Goal: Task Accomplishment & Management: Manage account settings

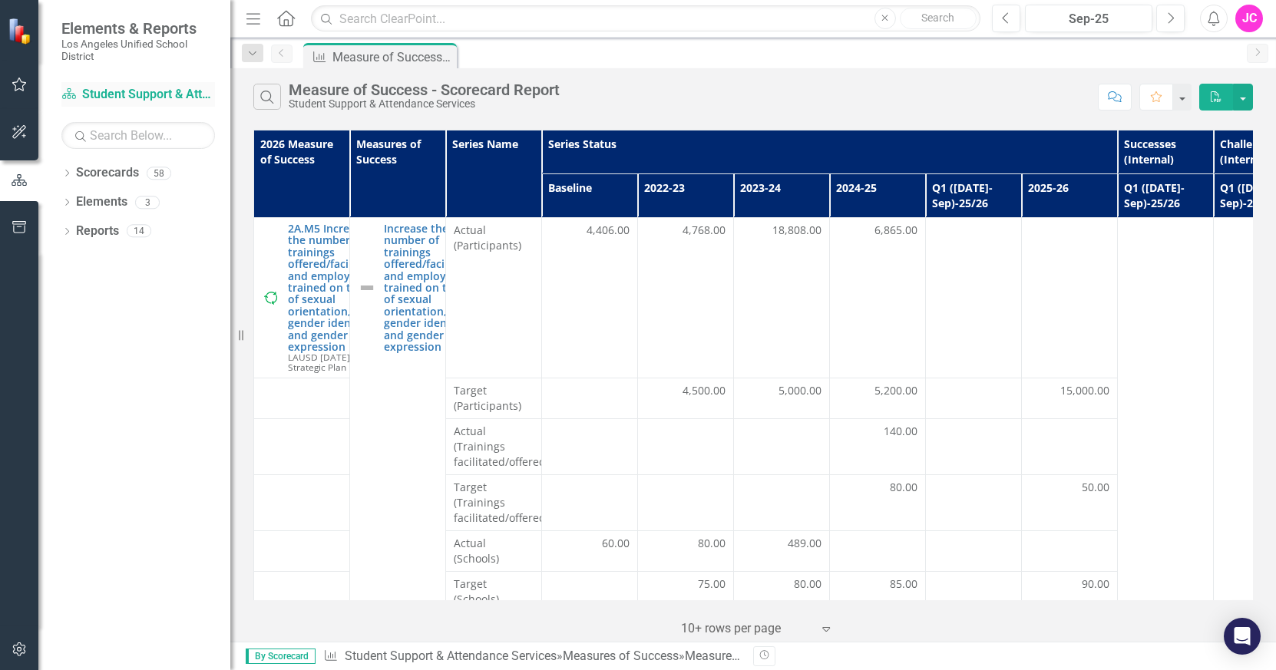
click at [94, 98] on link "Scorecard Student Support & Attendance Services" at bounding box center [138, 95] width 154 height 18
click at [91, 98] on link "Scorecard Student Support & Attendance Services" at bounding box center [138, 95] width 154 height 18
click at [71, 91] on icon "Scorecard" at bounding box center [68, 94] width 15 height 12
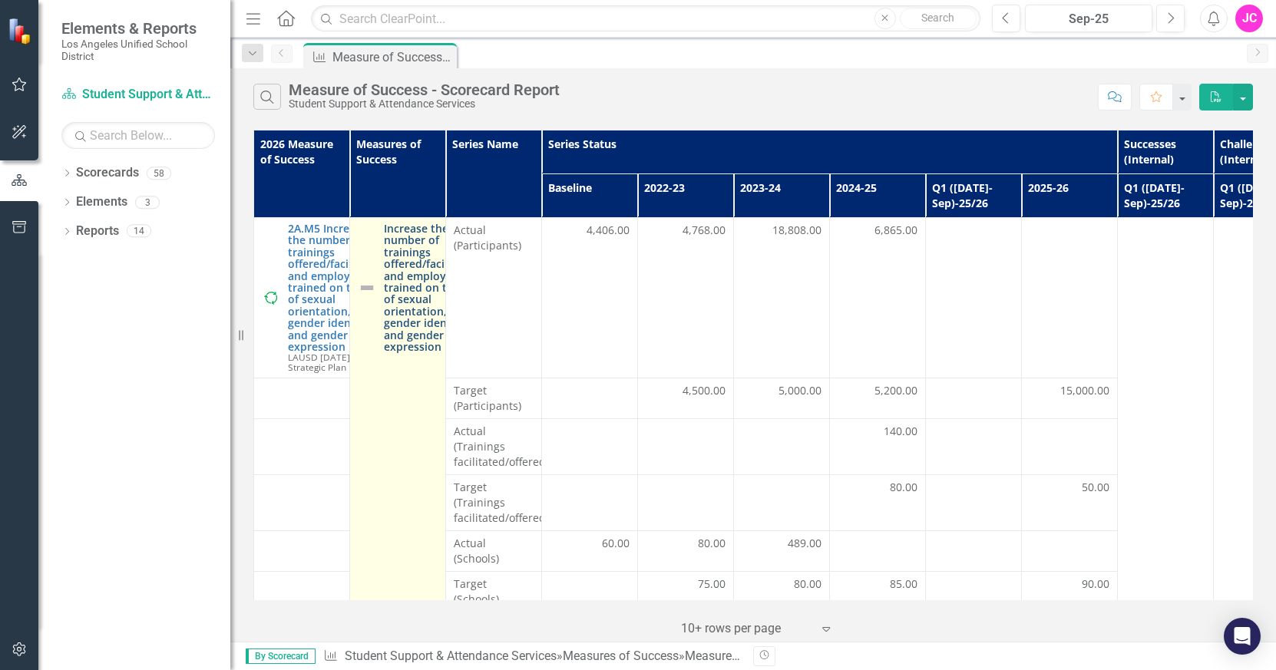
click at [401, 323] on link "Increase the number of trainings offered/facilitated and employees trained on t…" at bounding box center [431, 288] width 95 height 130
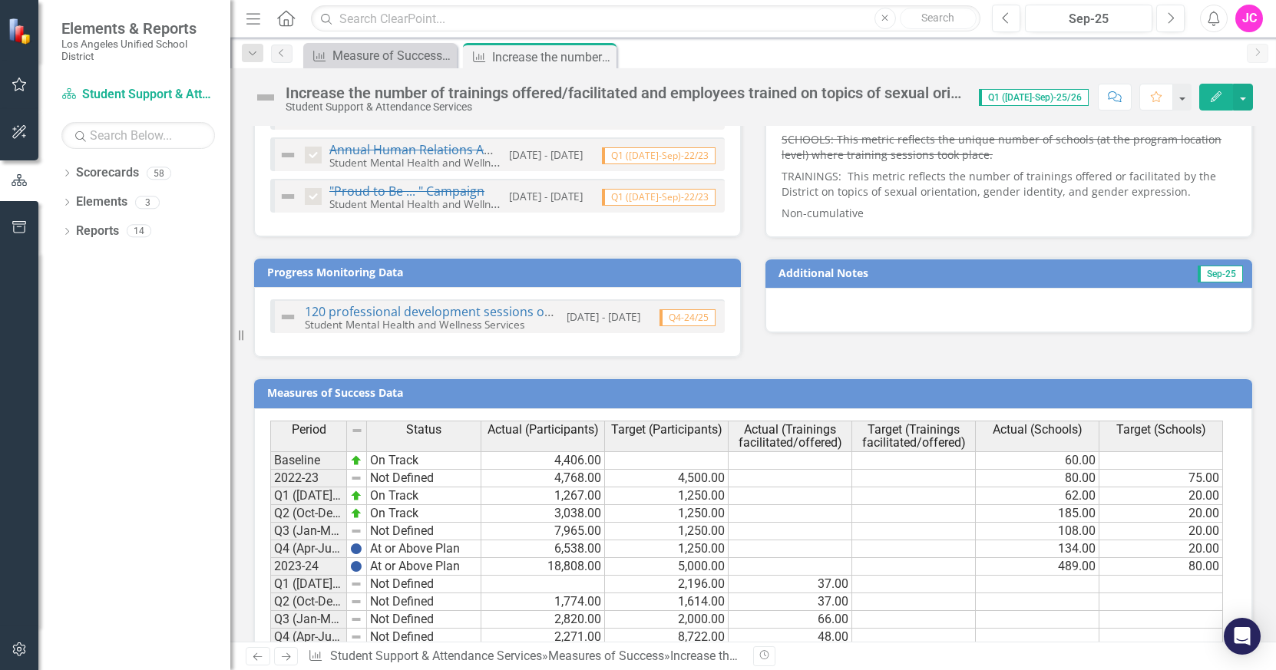
scroll to position [758, 0]
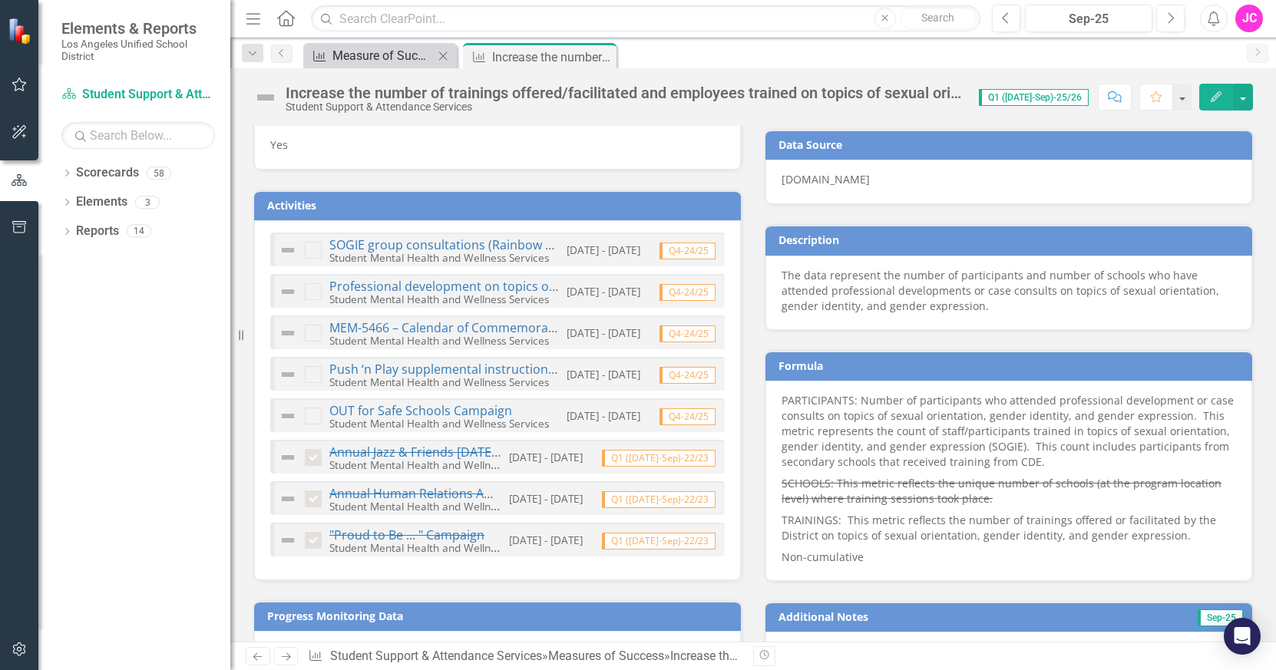
click at [364, 57] on div "Measure of Success - Scorecard Report" at bounding box center [382, 55] width 101 height 19
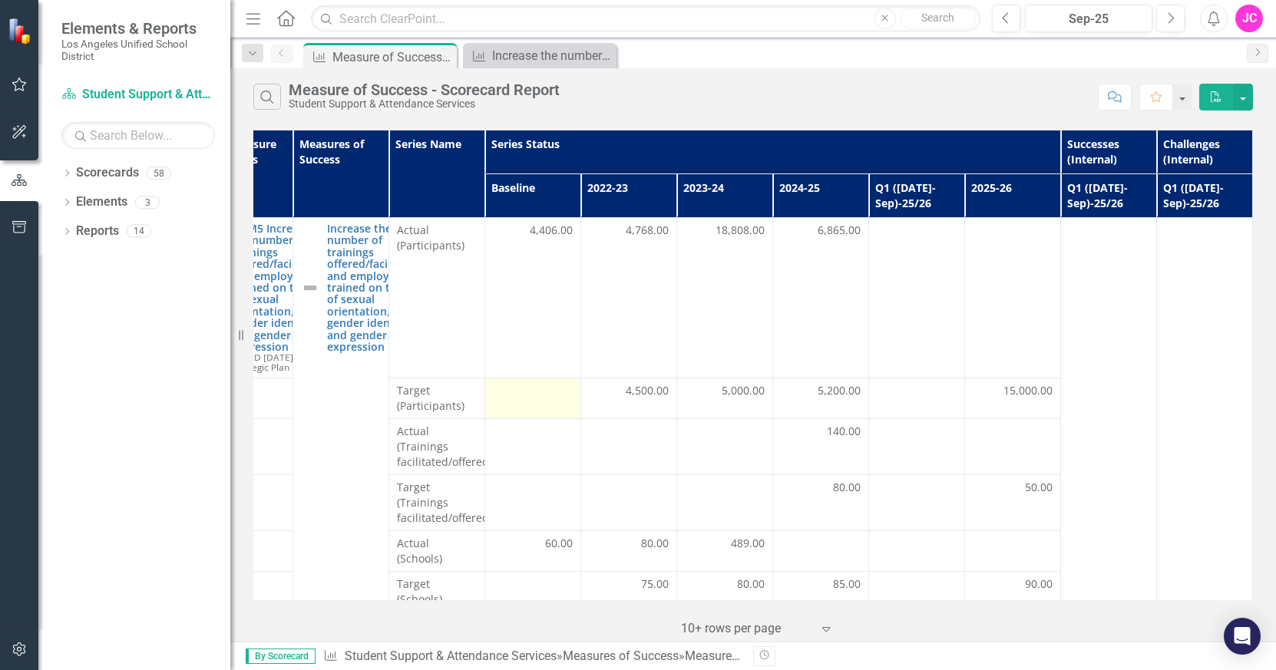
scroll to position [0, 68]
click at [877, 390] on div at bounding box center [917, 392] width 80 height 18
click at [901, 451] on td at bounding box center [917, 446] width 96 height 56
click at [893, 447] on td at bounding box center [917, 446] width 96 height 56
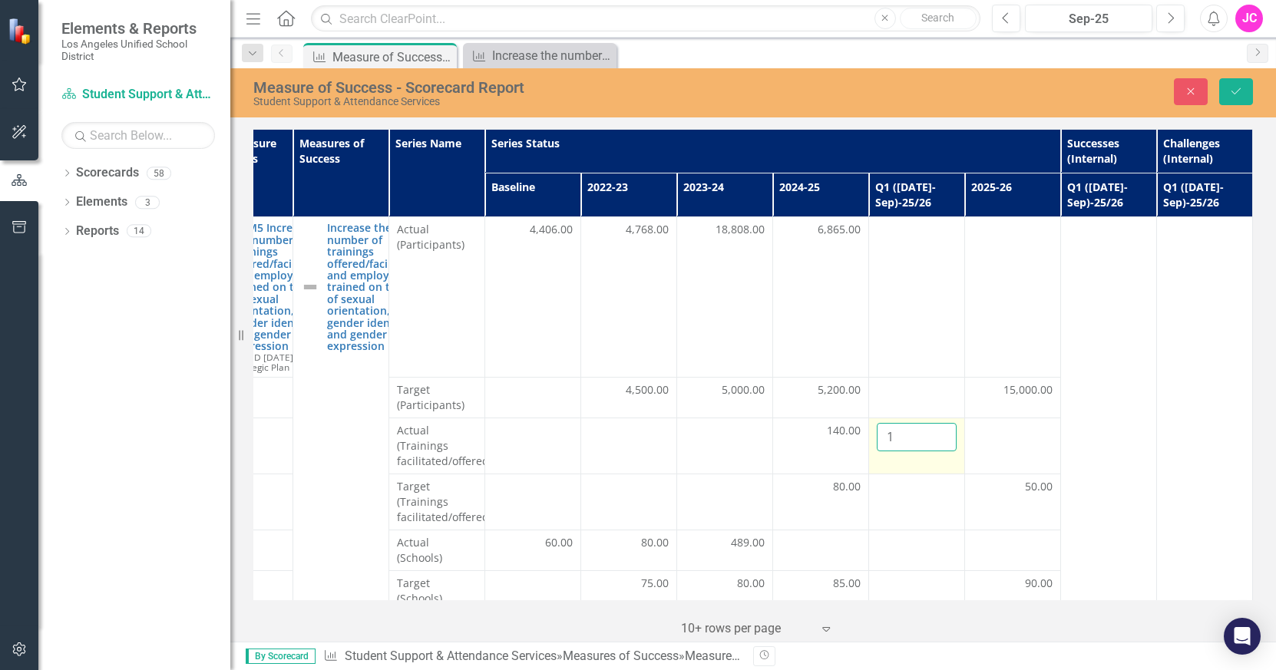
type input "1"
click at [933, 431] on input "1" at bounding box center [917, 437] width 80 height 28
type input "25"
click at [898, 508] on td at bounding box center [917, 502] width 96 height 56
click at [901, 396] on div at bounding box center [917, 391] width 80 height 18
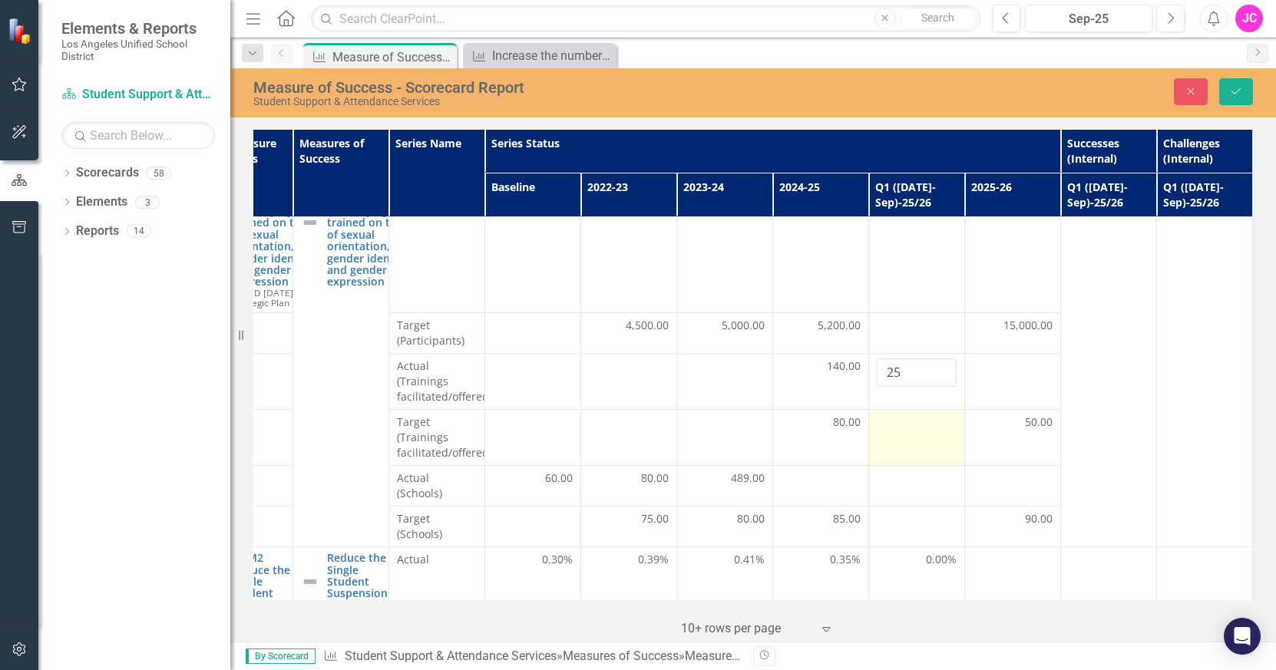
scroll to position [71, 68]
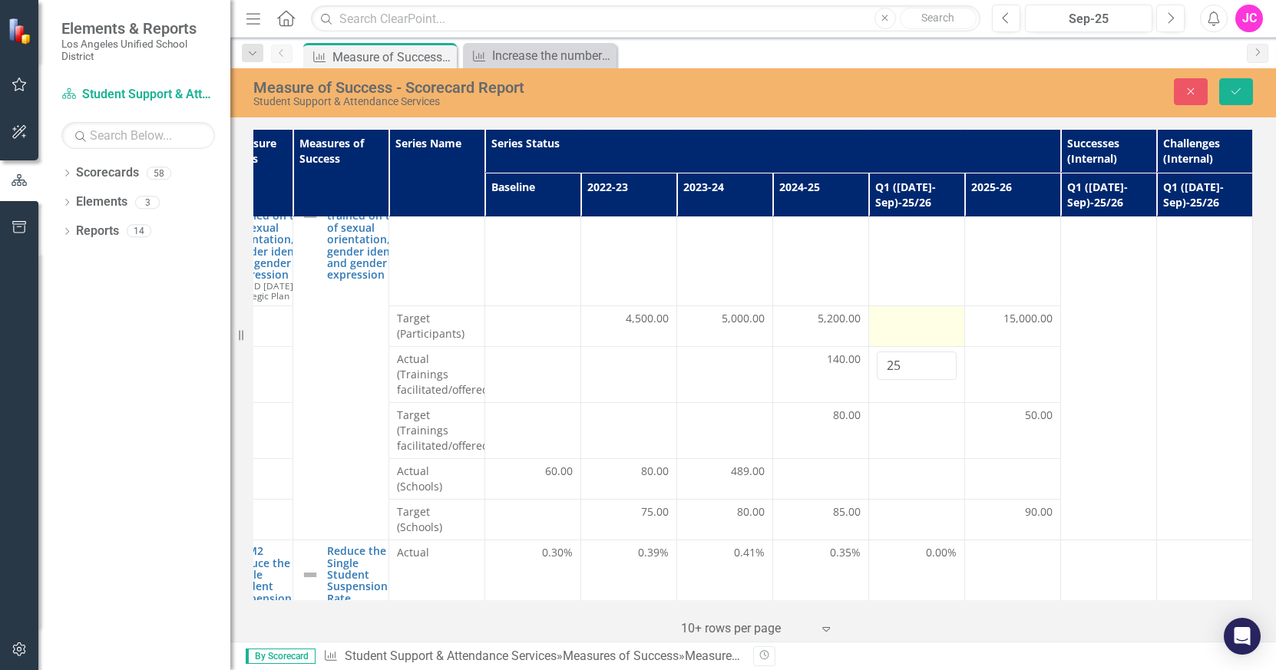
click at [893, 324] on div at bounding box center [917, 320] width 80 height 18
type input "1"
click at [929, 321] on input "1" at bounding box center [917, 325] width 80 height 28
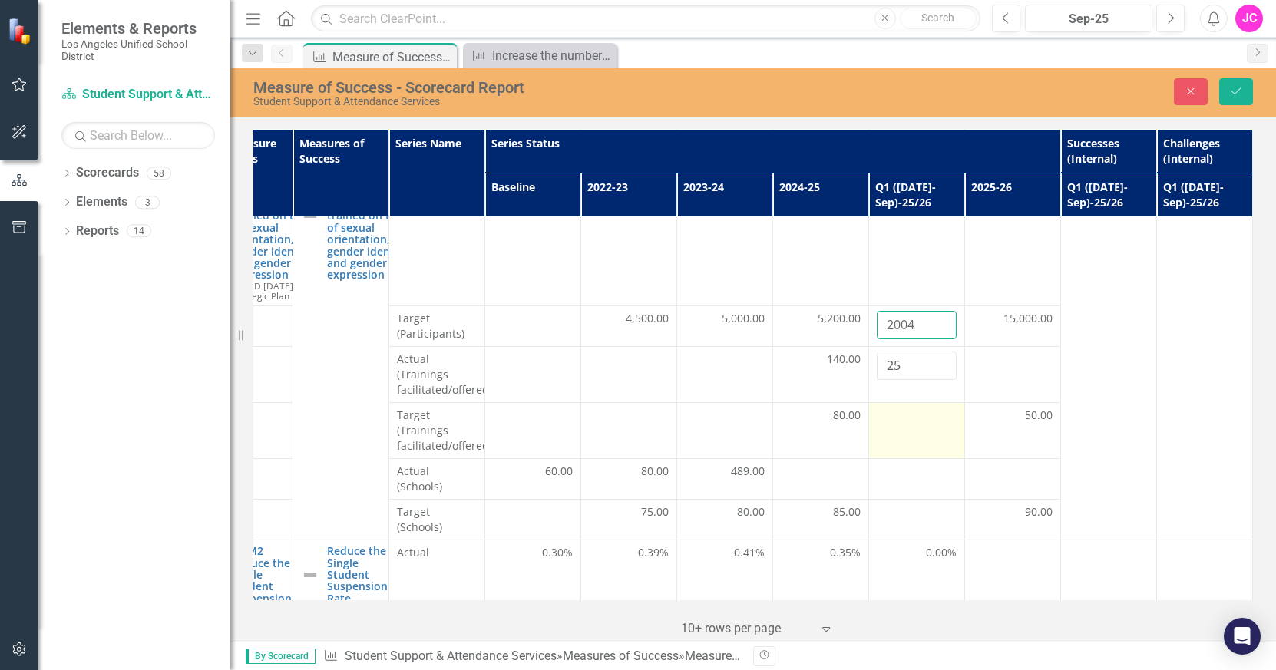
type input "2004"
click at [897, 421] on div at bounding box center [917, 417] width 80 height 18
click at [820, 418] on div "80.00" at bounding box center [821, 415] width 80 height 15
click at [1017, 424] on div "50.00" at bounding box center [1013, 417] width 80 height 18
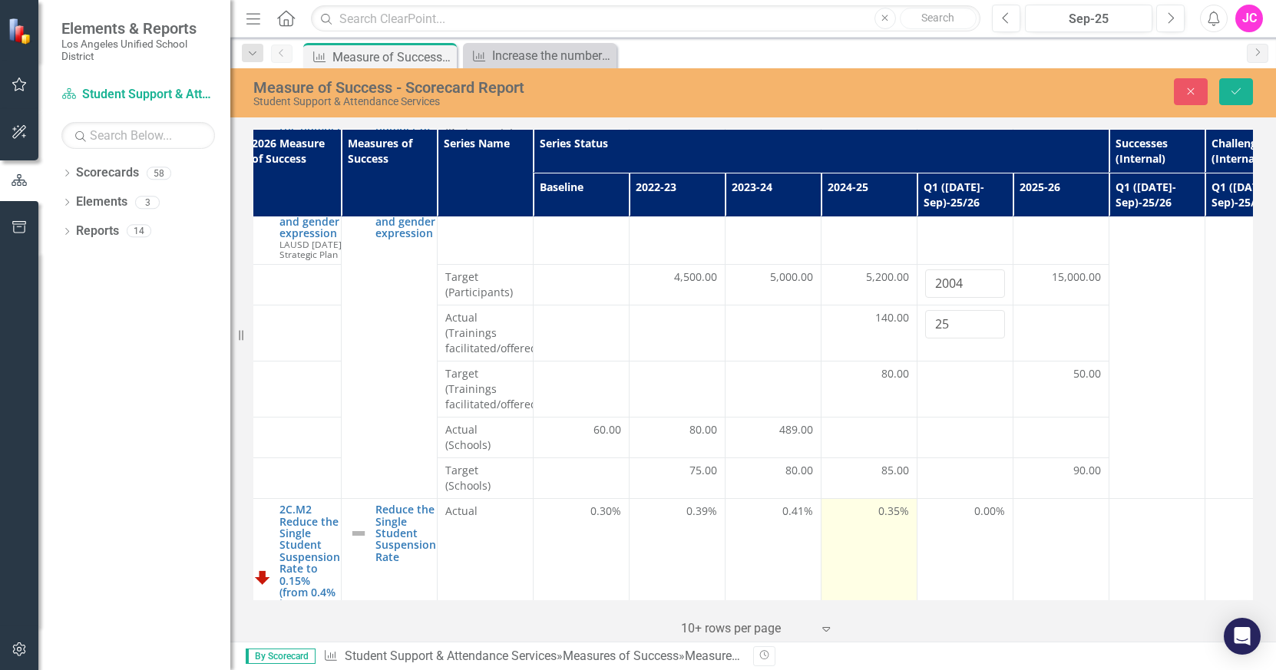
scroll to position [113, 0]
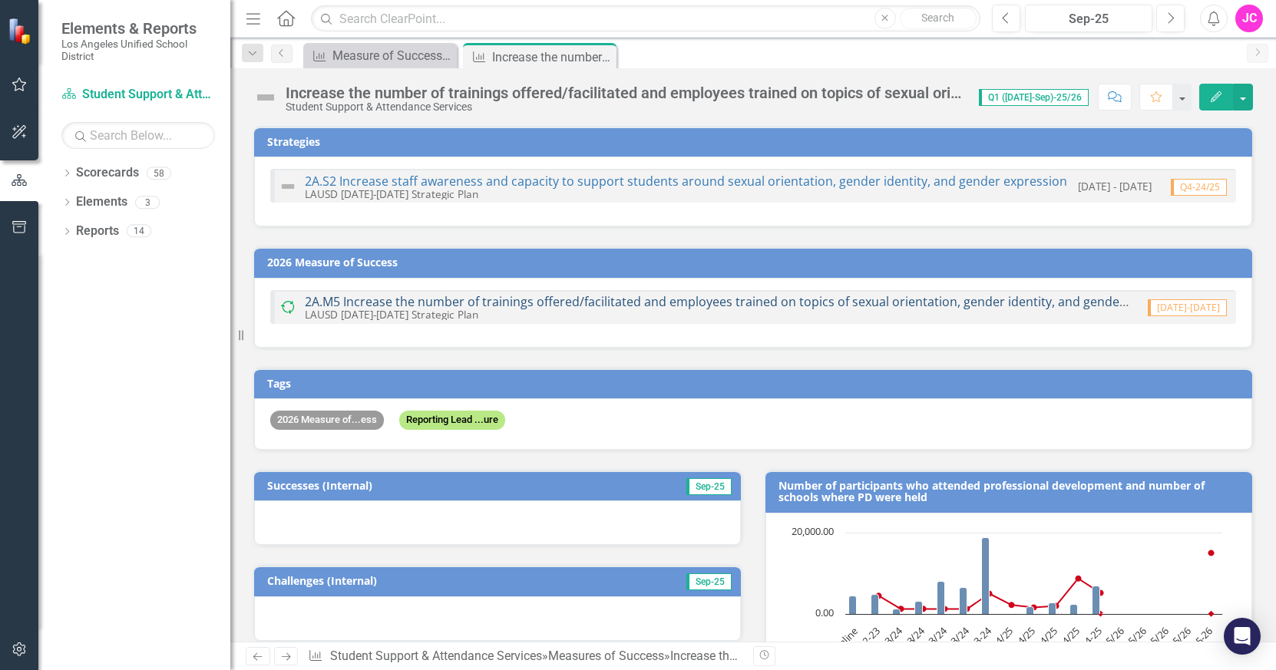
click at [640, 302] on link "2A.M5 Increase the number of trainings offered/facilitated and employees traine…" at bounding box center [748, 301] width 887 height 17
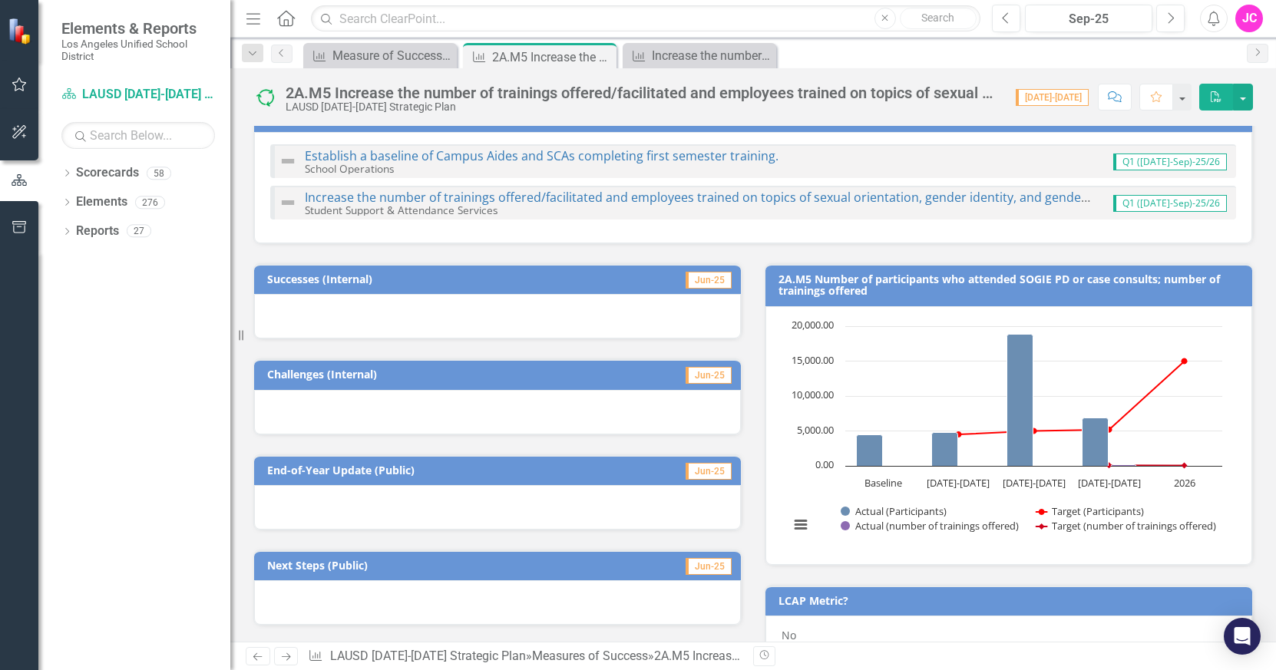
scroll to position [151, 0]
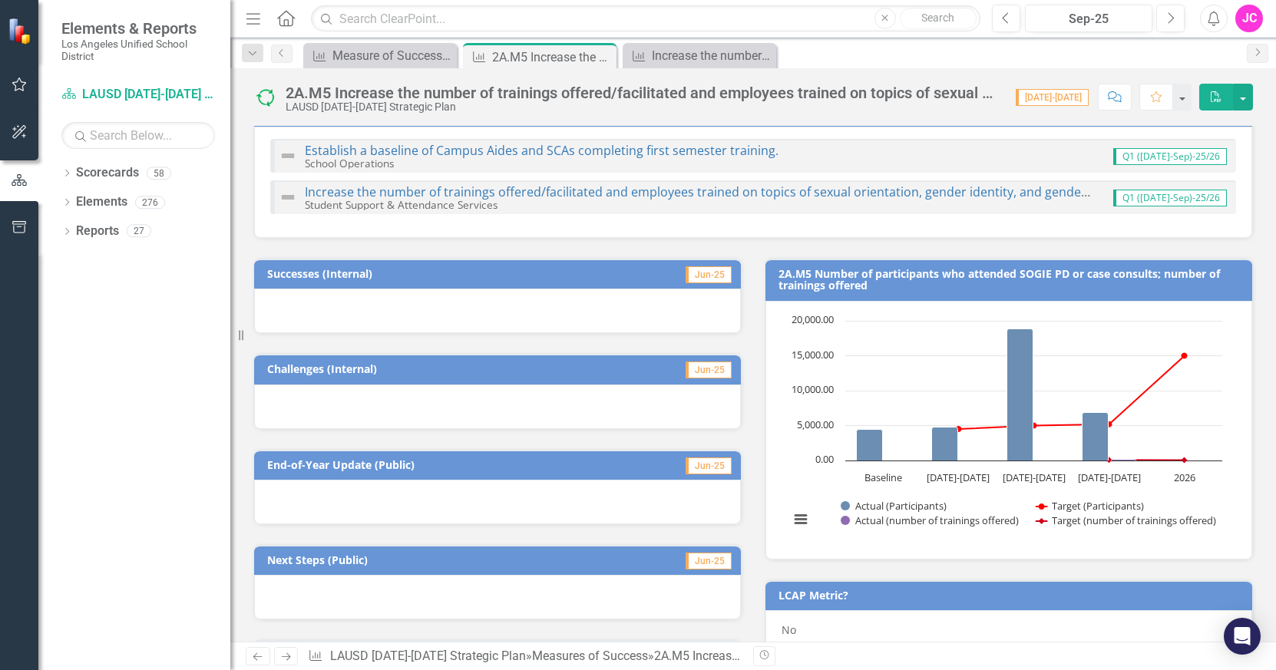
click at [702, 275] on span "Jun-25" at bounding box center [709, 274] width 46 height 17
click at [609, 283] on td "Jun-25" at bounding box center [660, 275] width 145 height 23
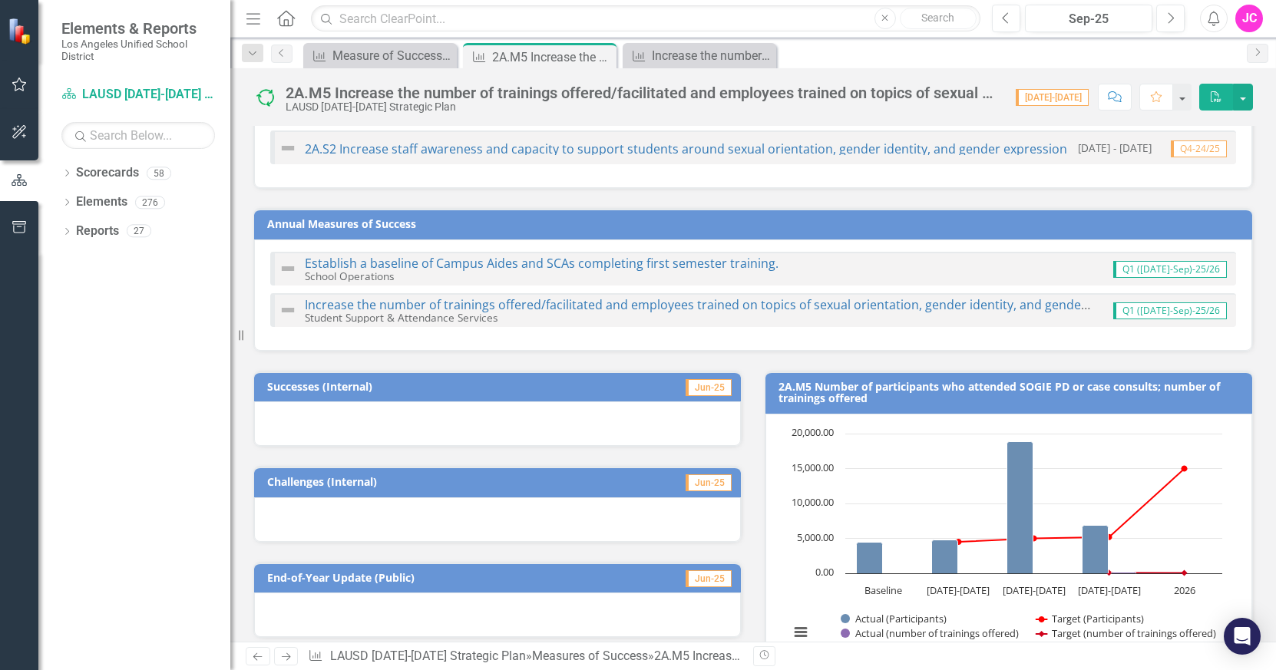
scroll to position [0, 0]
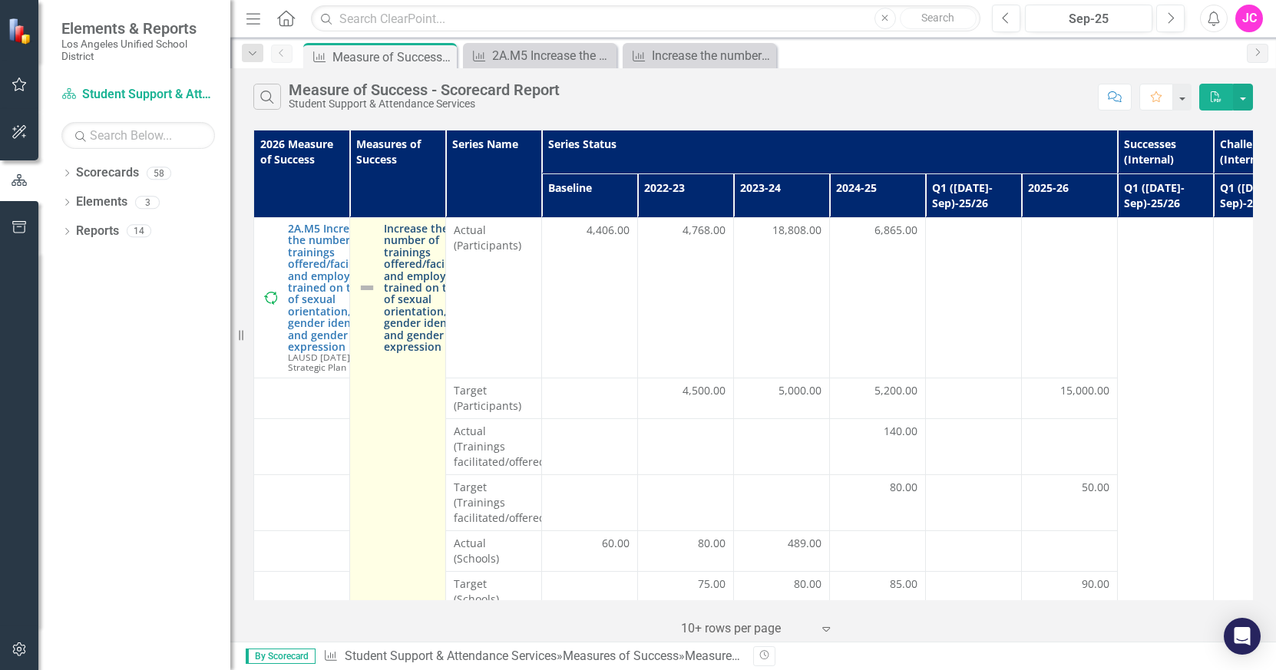
click at [407, 313] on link "Increase the number of trainings offered/facilitated and employees trained on t…" at bounding box center [431, 288] width 95 height 130
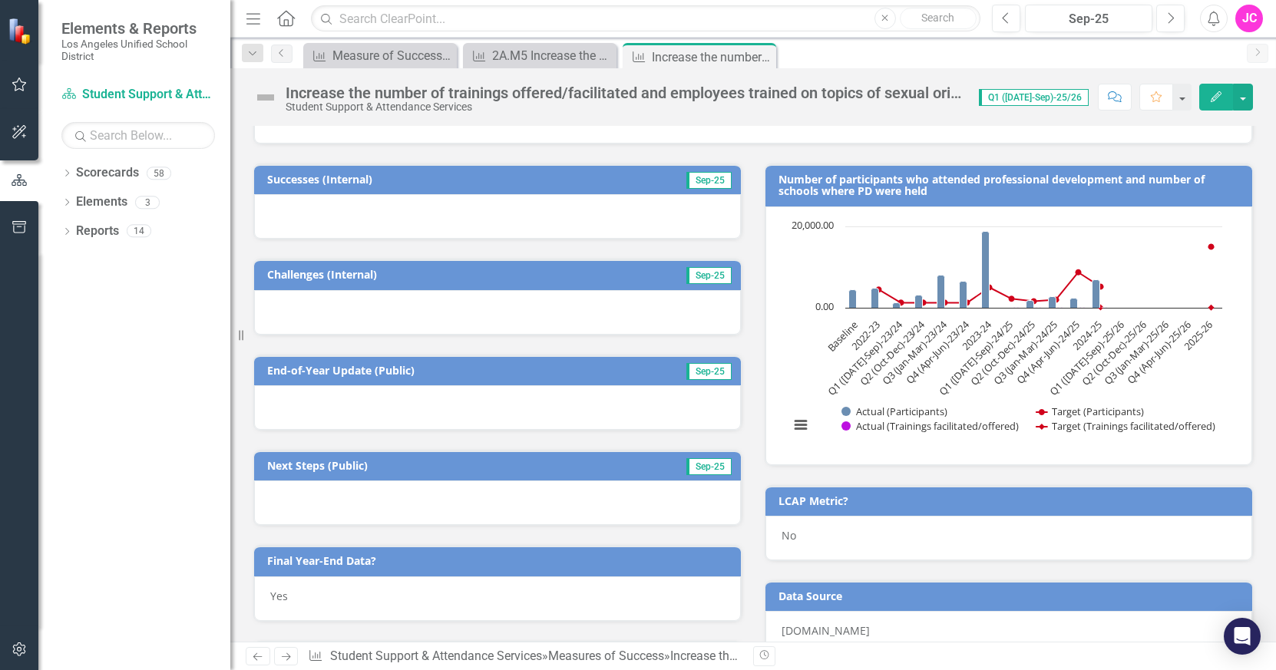
scroll to position [124, 0]
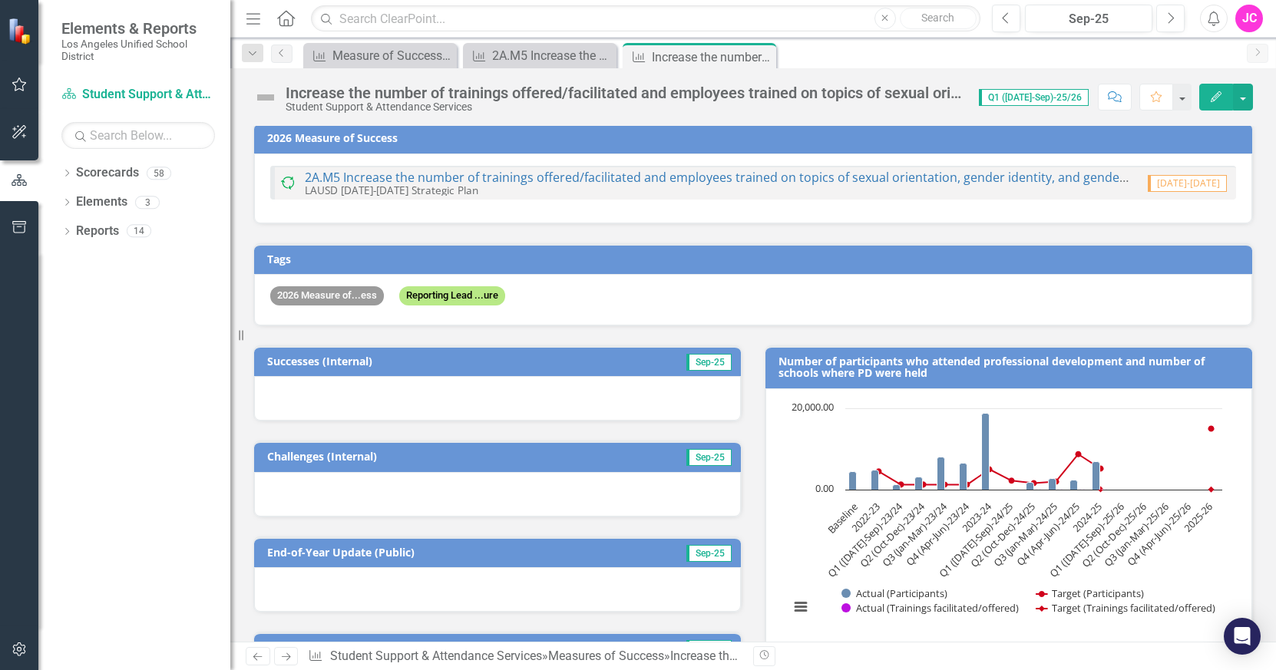
click at [706, 362] on span "Sep-25" at bounding box center [708, 362] width 45 height 17
click at [661, 395] on div at bounding box center [497, 398] width 487 height 45
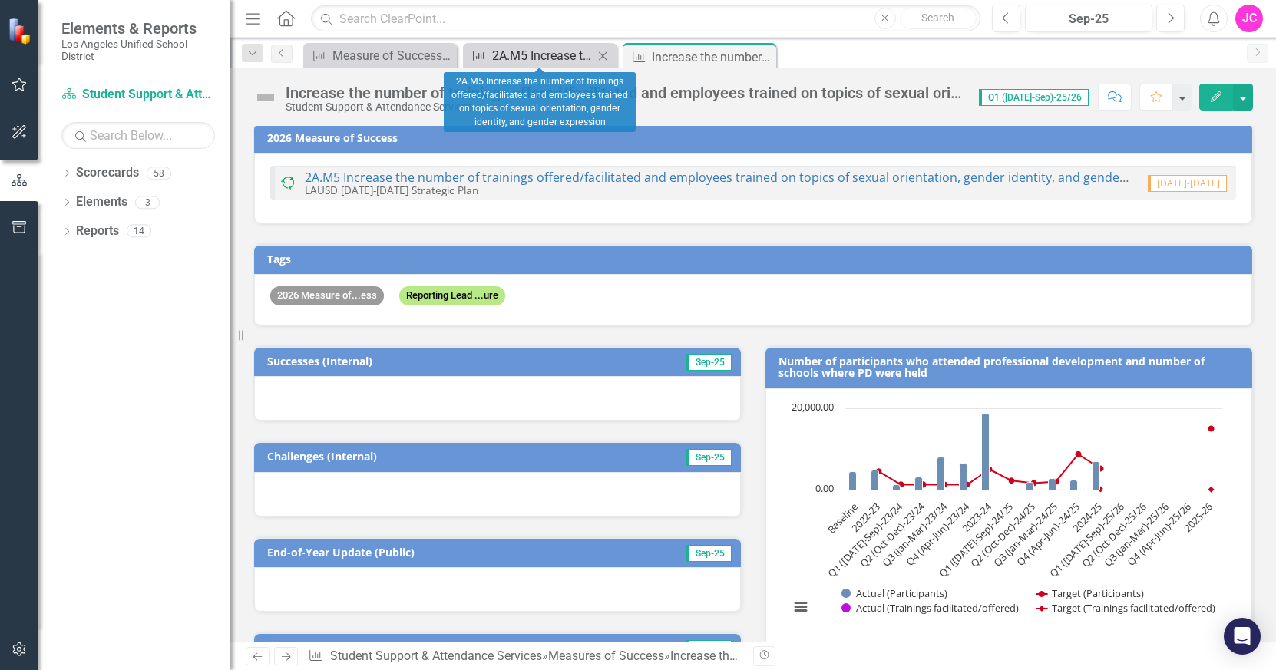
click at [531, 59] on div "2A.M5 Increase the number of trainings offered/facilitated and employees traine…" at bounding box center [542, 55] width 101 height 19
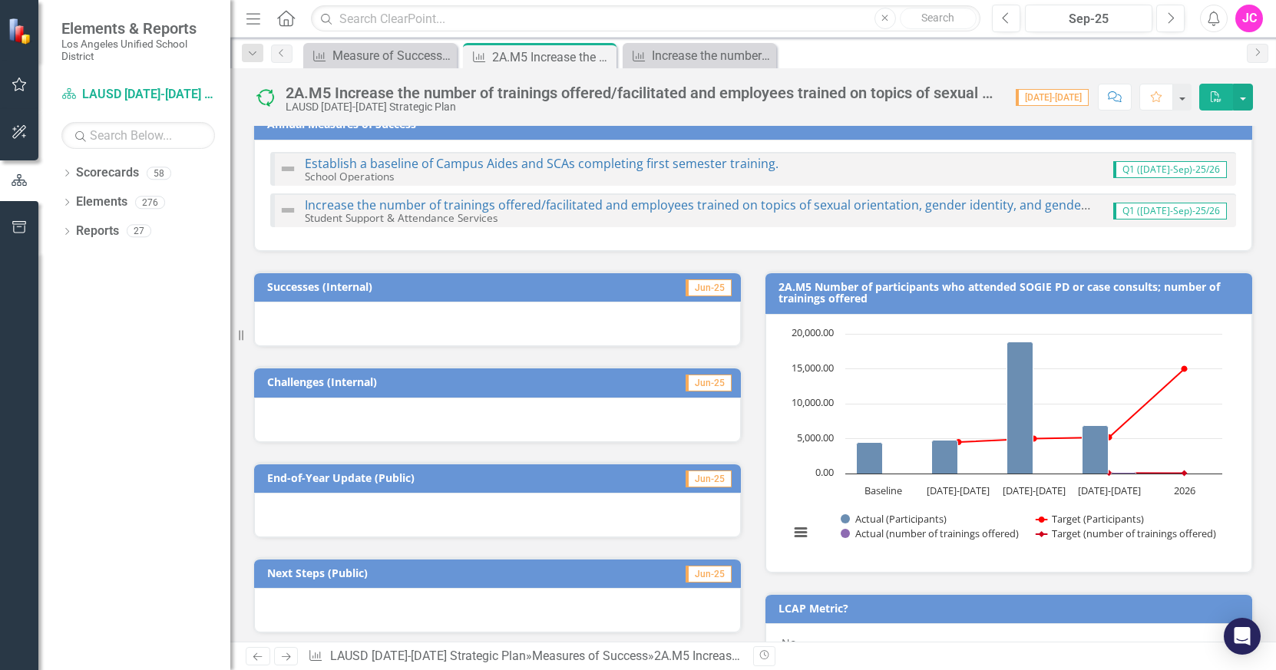
scroll to position [150, 0]
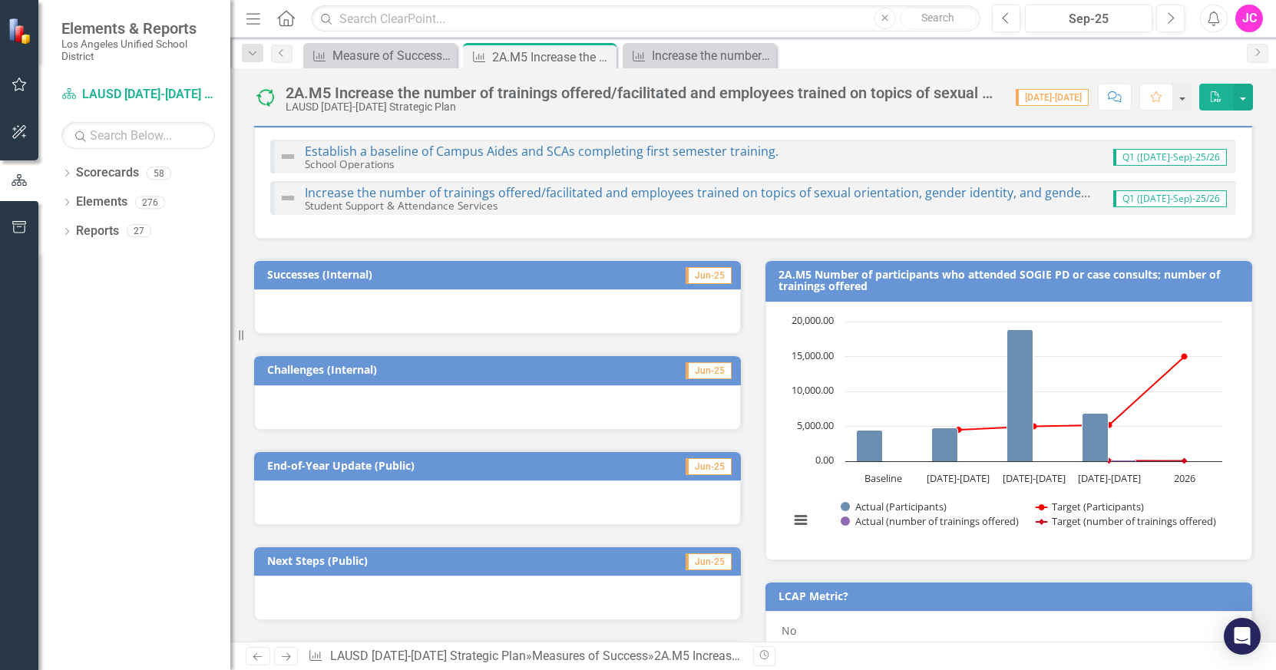
click at [702, 373] on span "Jun-25" at bounding box center [709, 370] width 46 height 17
click at [617, 398] on div at bounding box center [497, 407] width 487 height 45
